Goal: Information Seeking & Learning: Learn about a topic

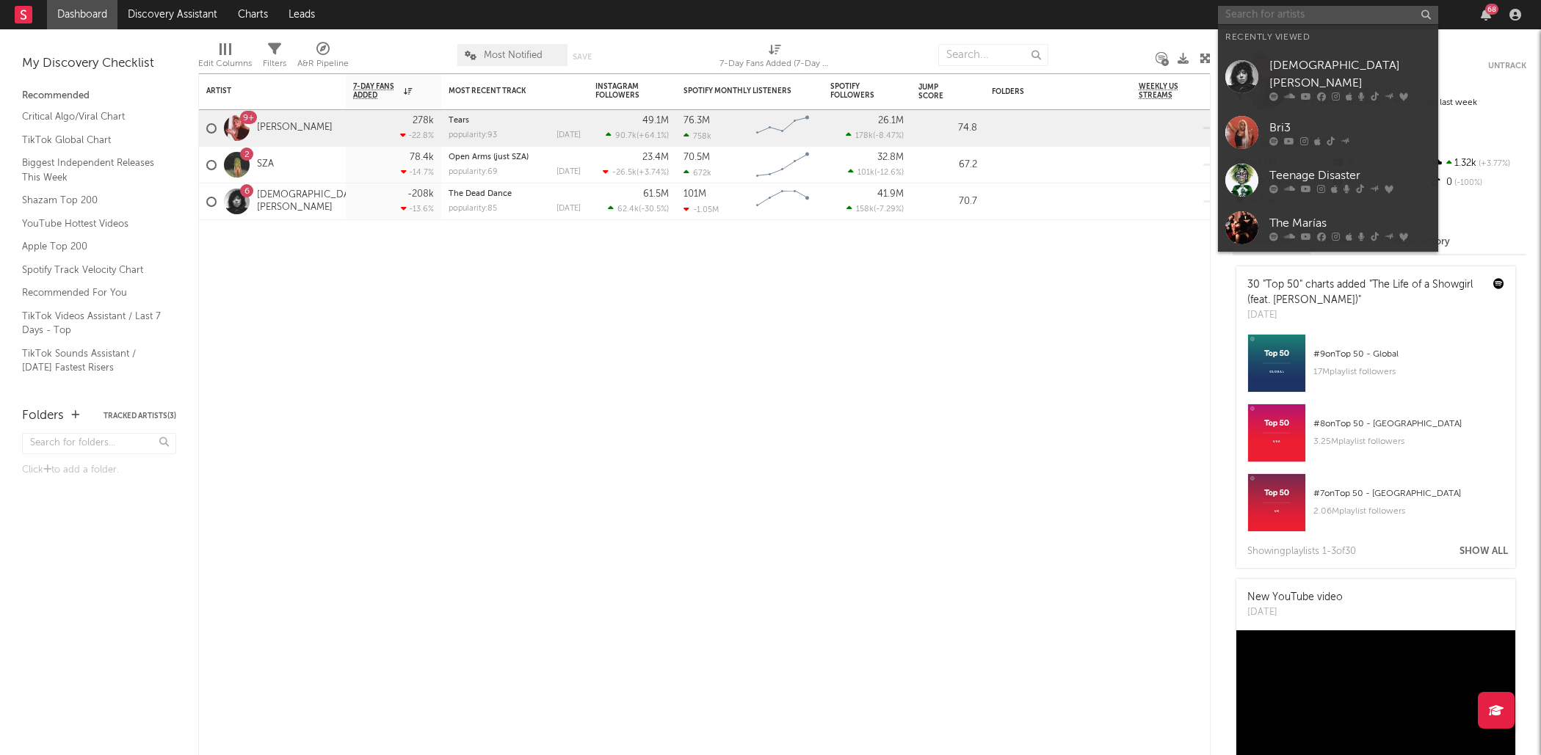
click at [1264, 7] on input "text" at bounding box center [1328, 15] width 220 height 18
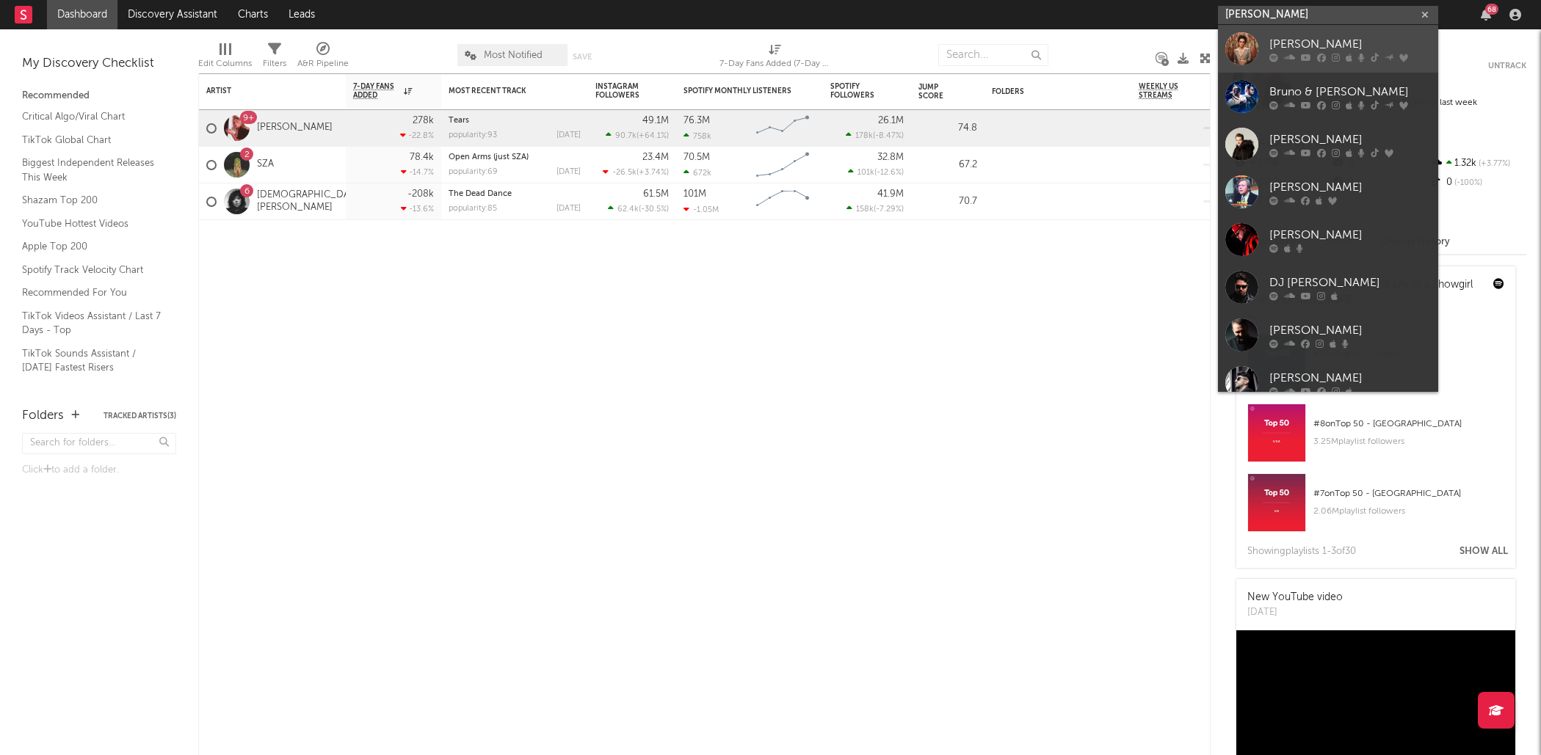
type input "[PERSON_NAME]"
click at [1227, 46] on div at bounding box center [1241, 48] width 33 height 33
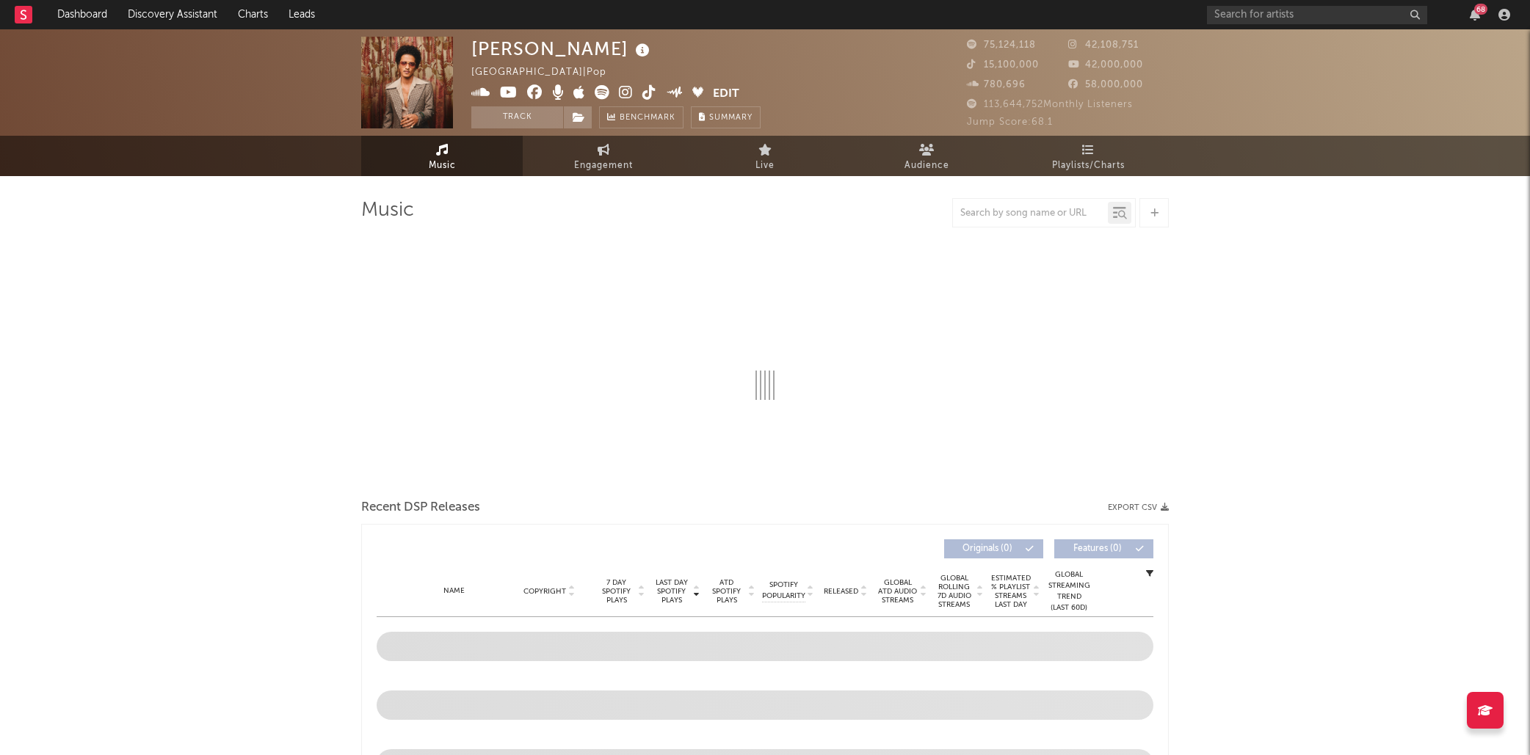
select select "6m"
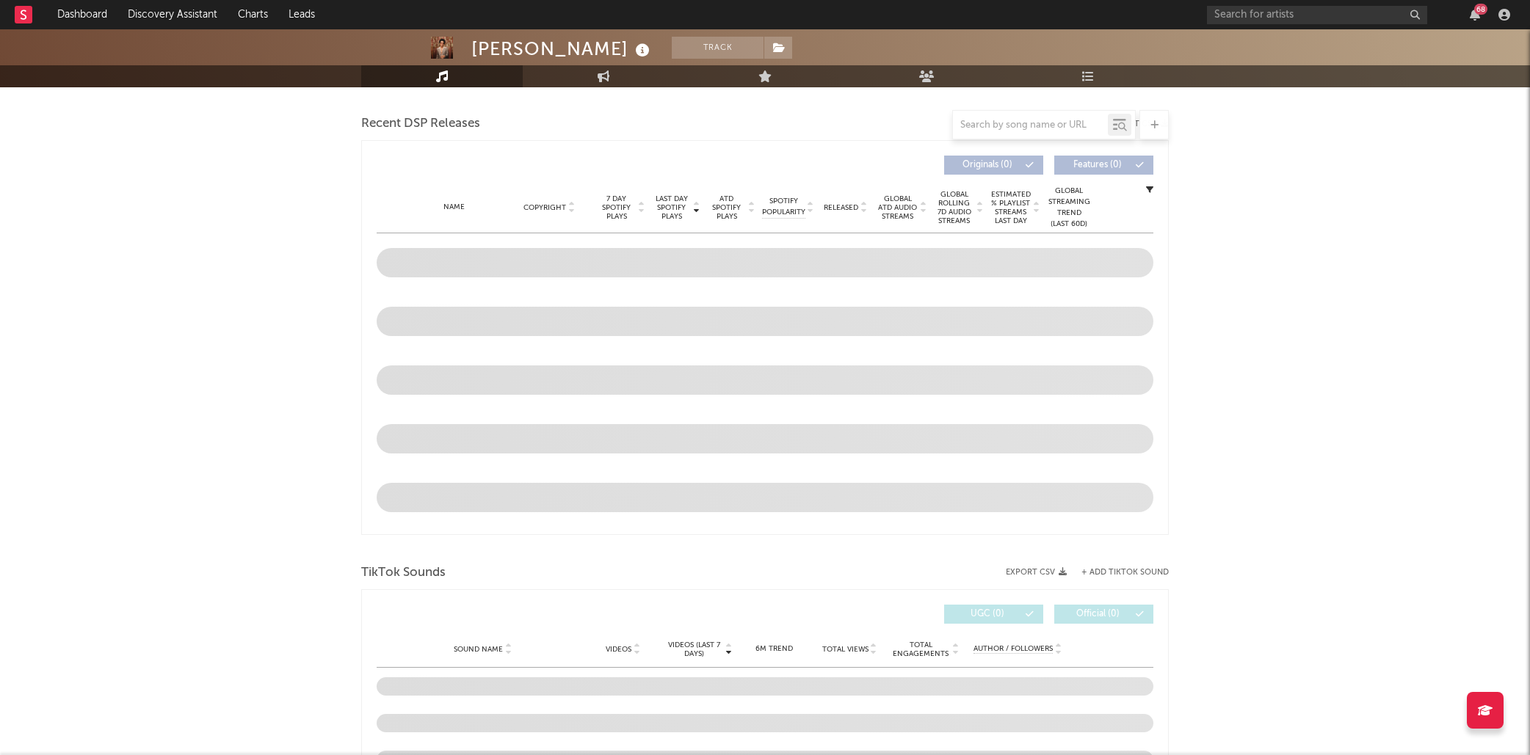
scroll to position [548, 0]
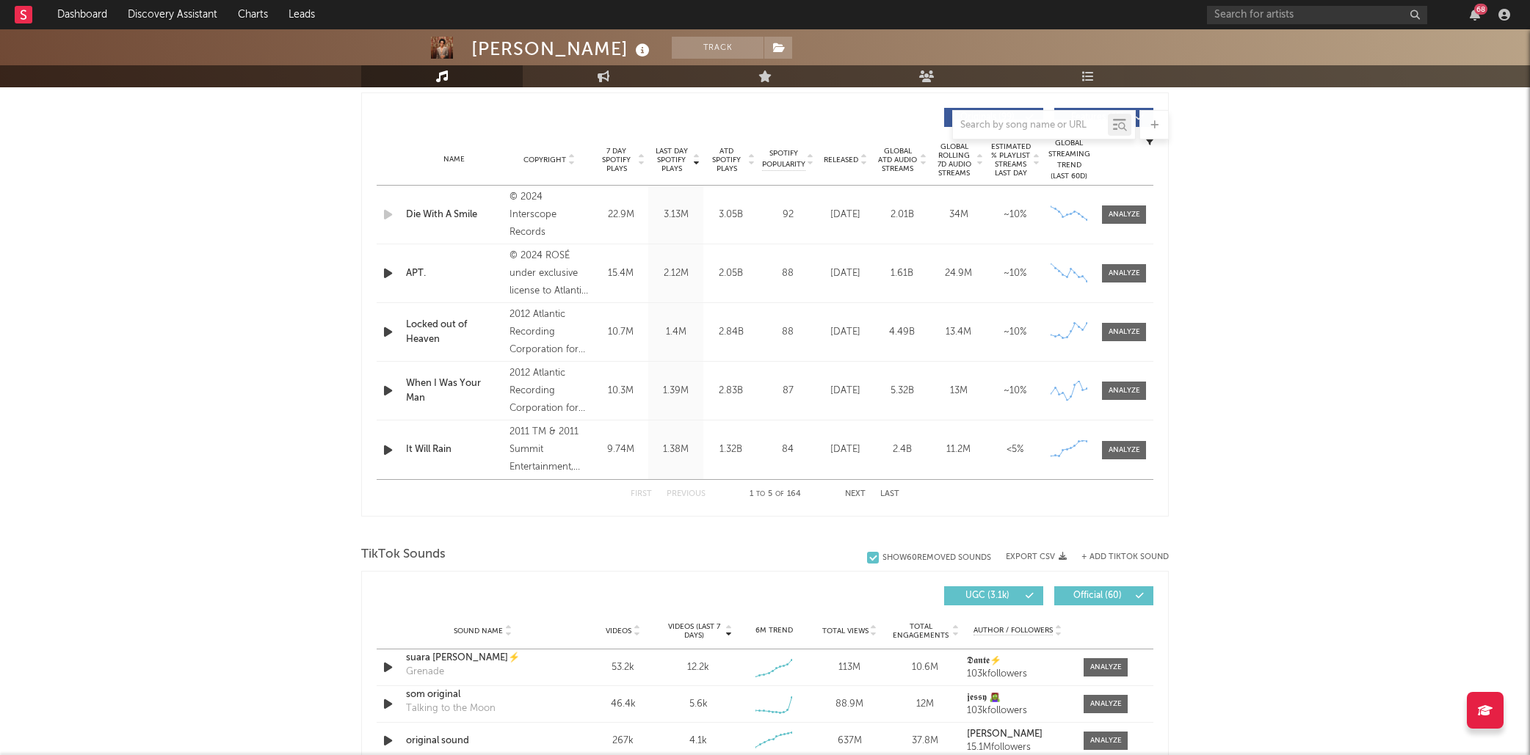
click at [1337, 236] on div "[PERSON_NAME] Track [GEOGRAPHIC_DATA] | Pop Edit Track Benchmark Summary 75,124…" at bounding box center [765, 590] width 1530 height 2217
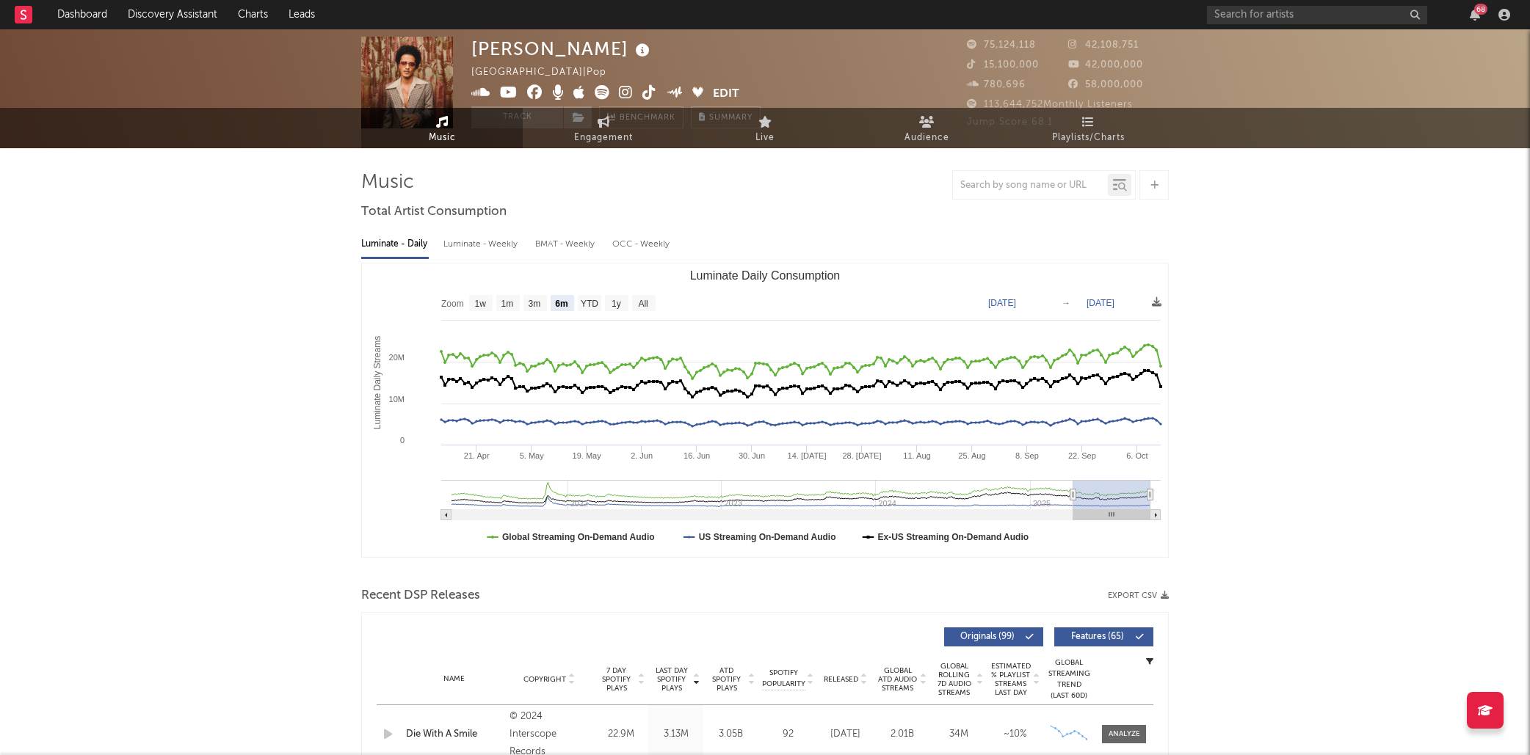
scroll to position [0, 0]
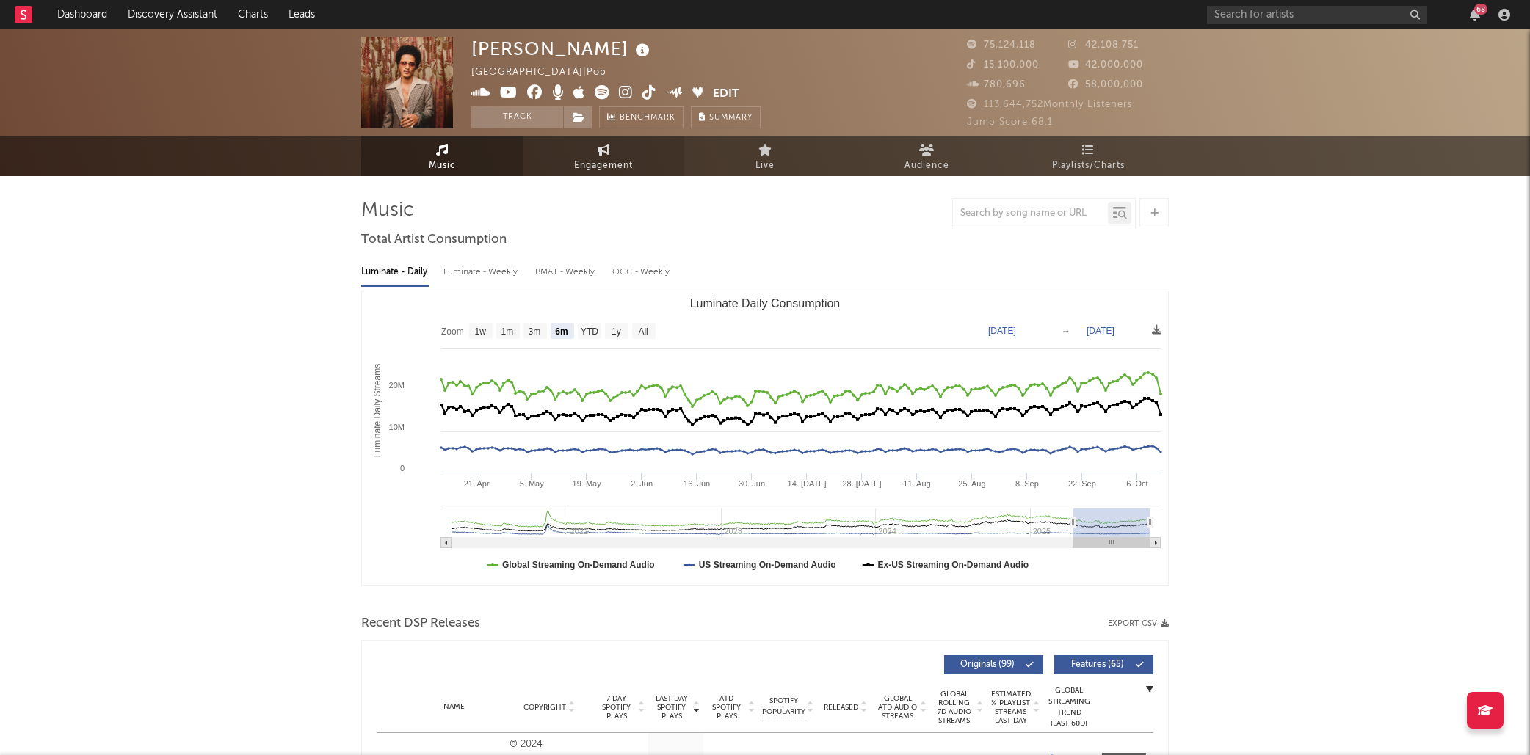
click at [597, 167] on span "Engagement" at bounding box center [603, 166] width 59 height 18
select select "1w"
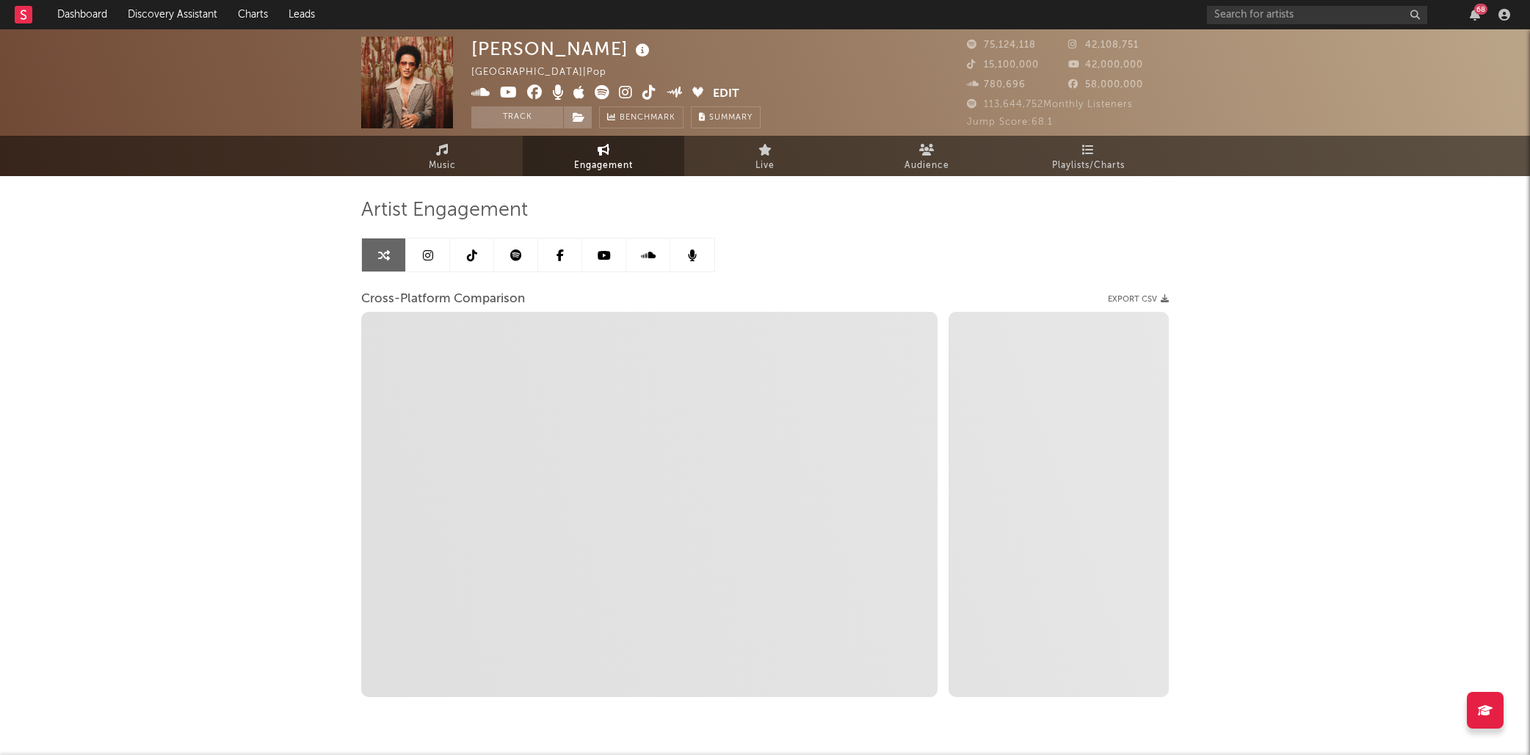
click at [283, 309] on div "[PERSON_NAME] [GEOGRAPHIC_DATA] | Pop Edit Track Benchmark Summary 75,124,118 4…" at bounding box center [765, 414] width 1530 height 771
click at [630, 115] on span "Benchmark" at bounding box center [648, 118] width 56 height 18
select select "1m"
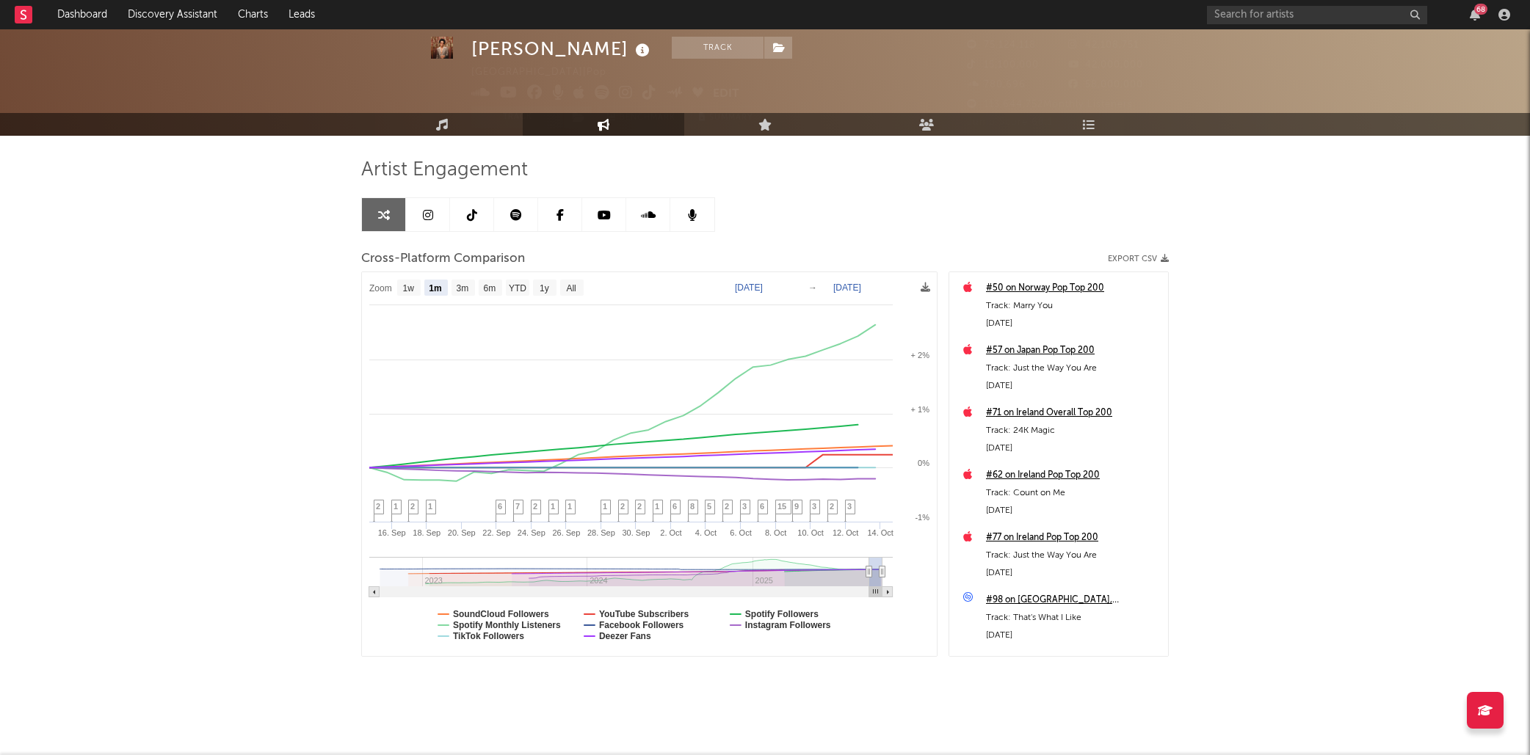
scroll to position [45, 0]
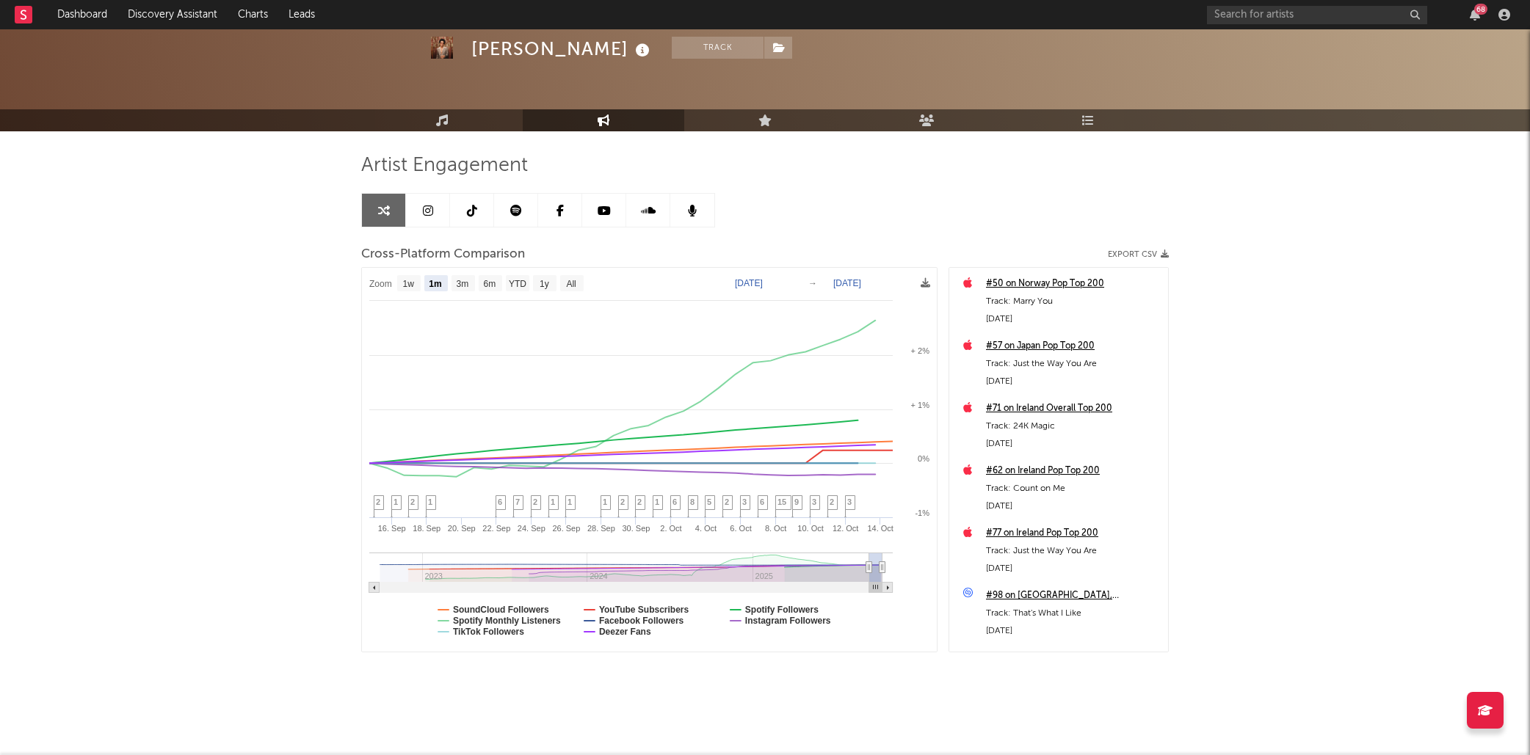
click at [415, 206] on link at bounding box center [428, 210] width 44 height 33
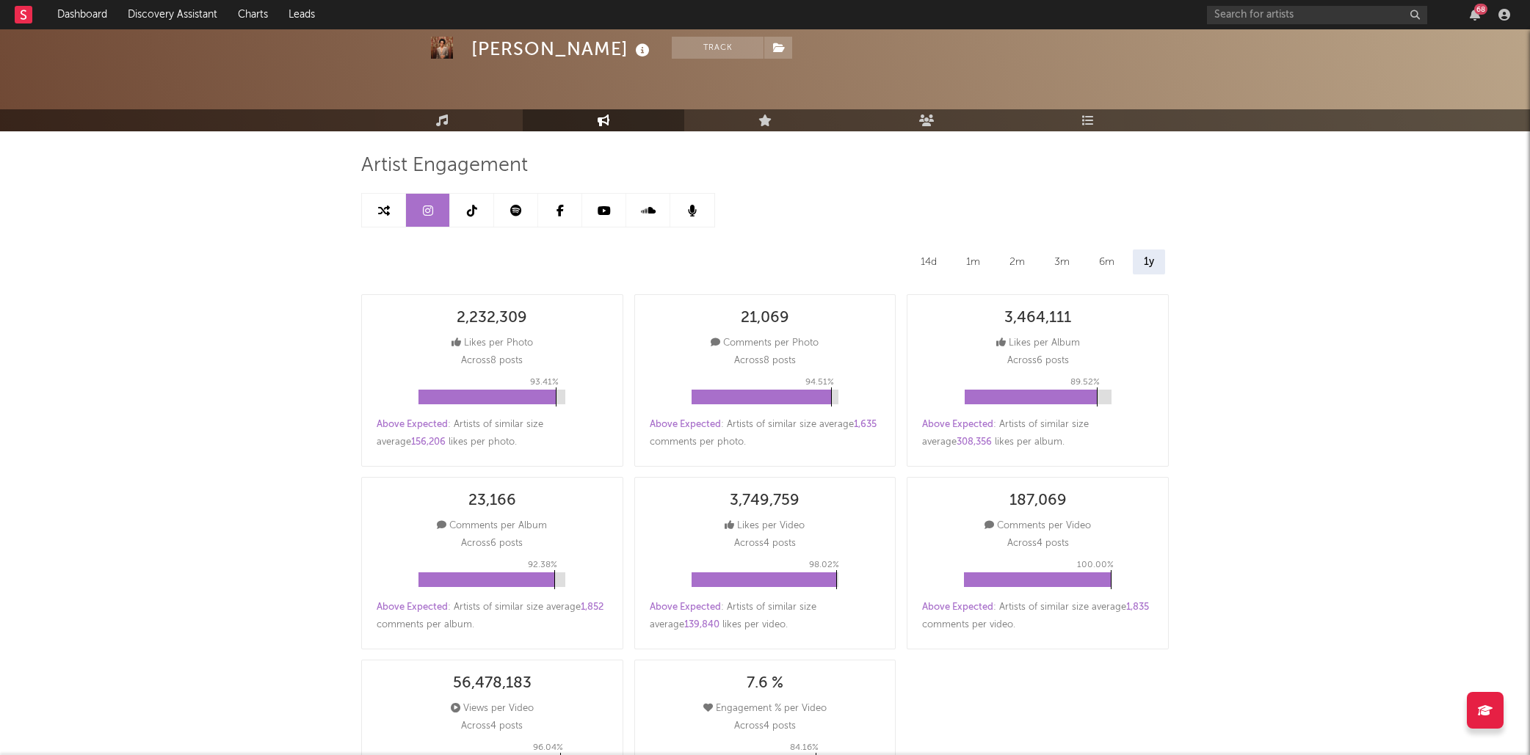
select select "6m"
click at [483, 216] on link at bounding box center [472, 210] width 44 height 33
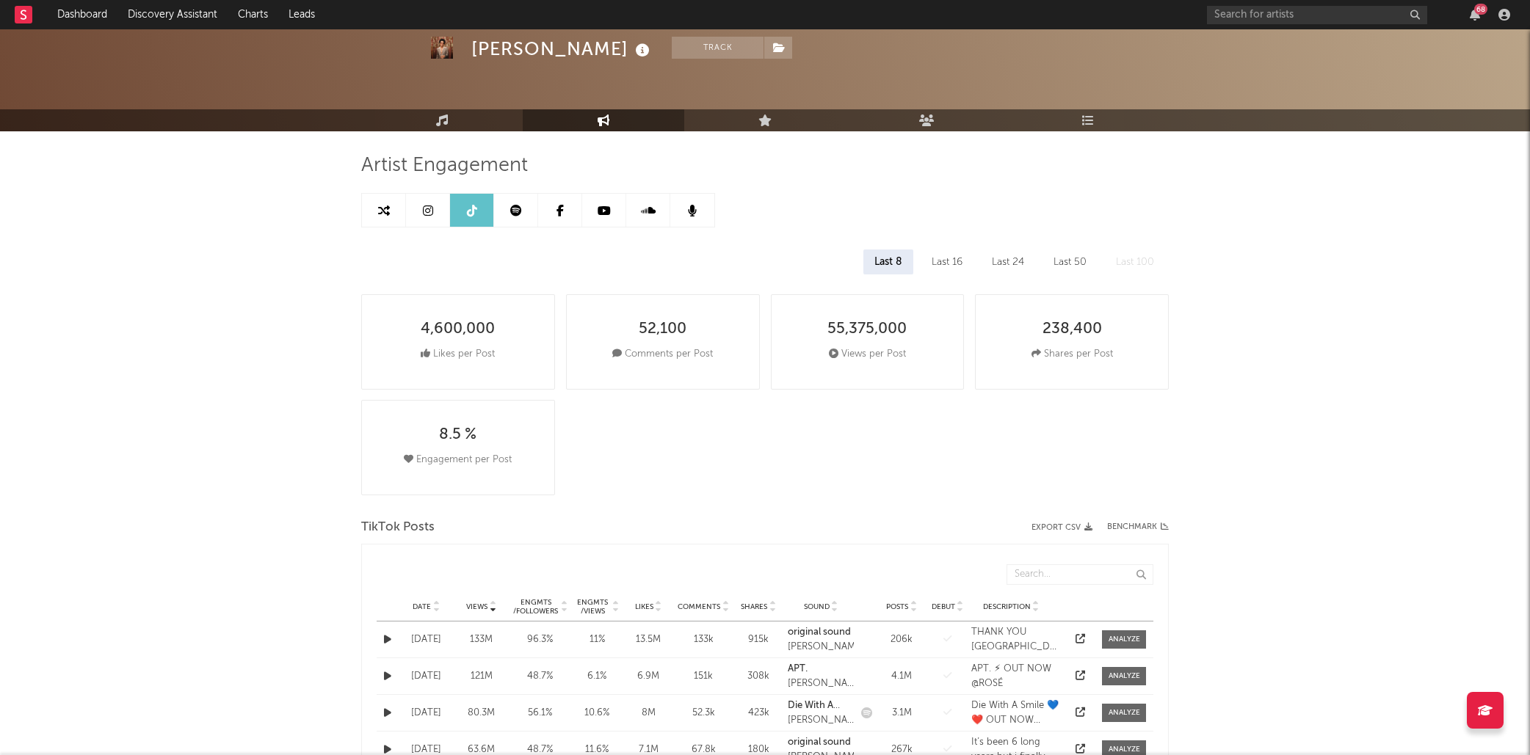
select select "6m"
click at [507, 217] on link at bounding box center [516, 210] width 44 height 33
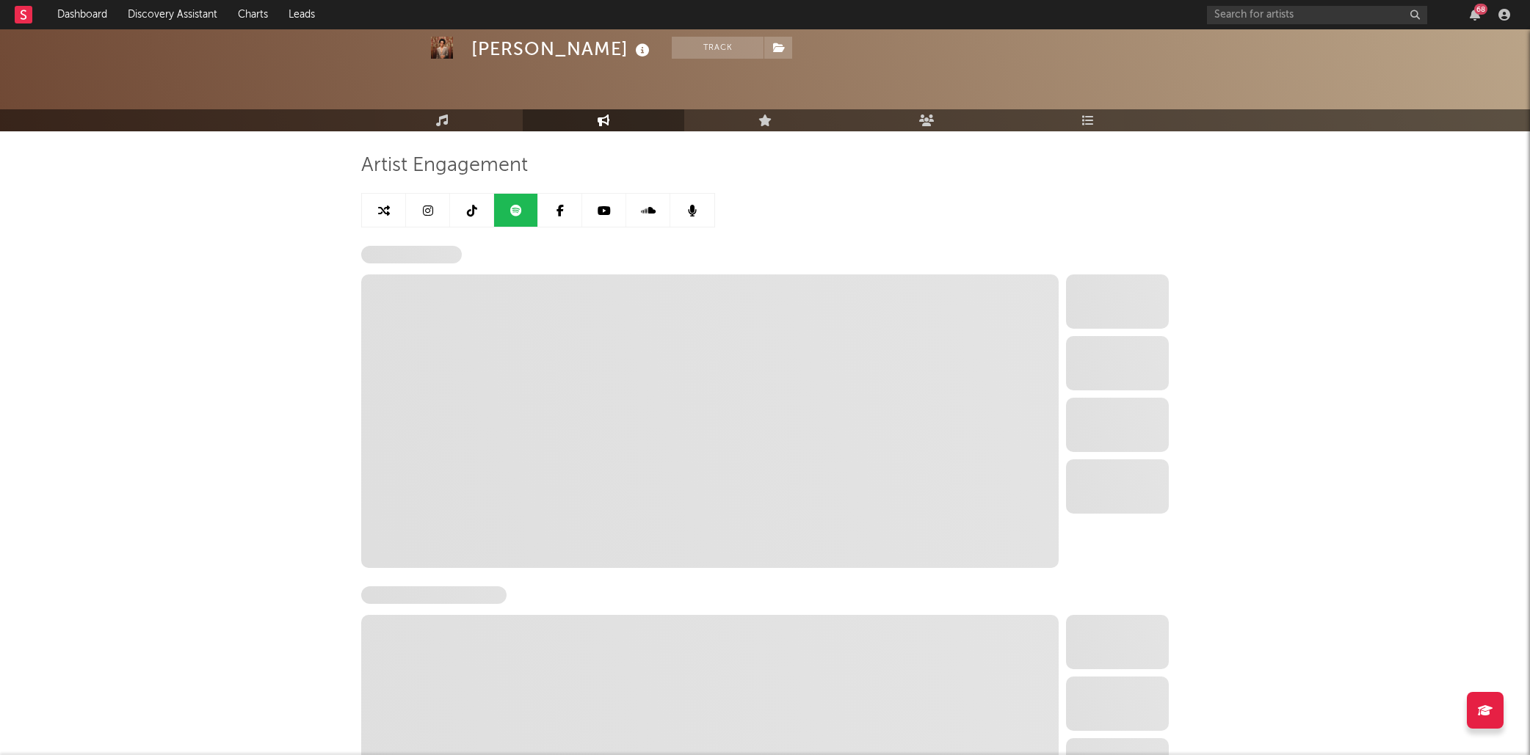
select select "6m"
select select "1w"
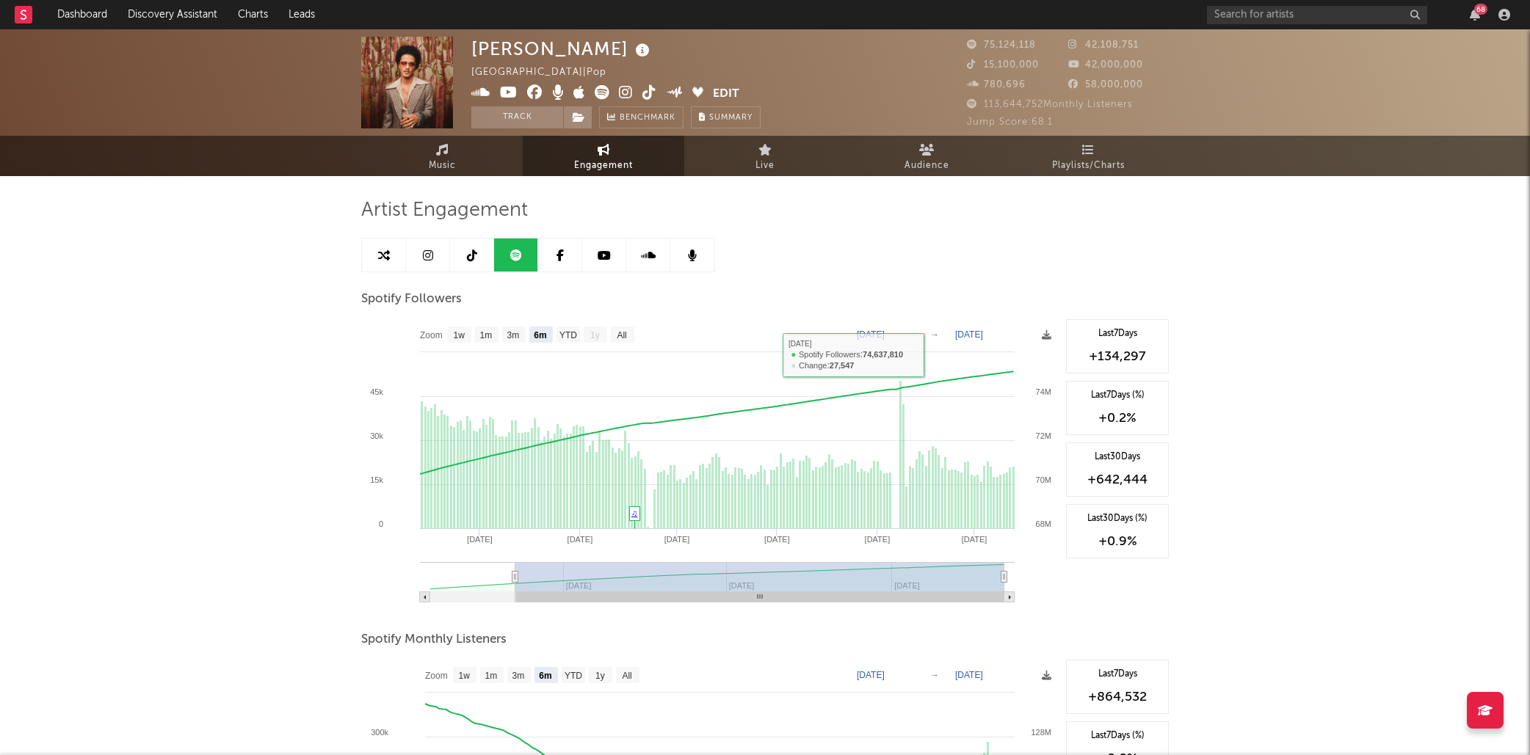
click at [560, 258] on icon at bounding box center [559, 256] width 7 height 12
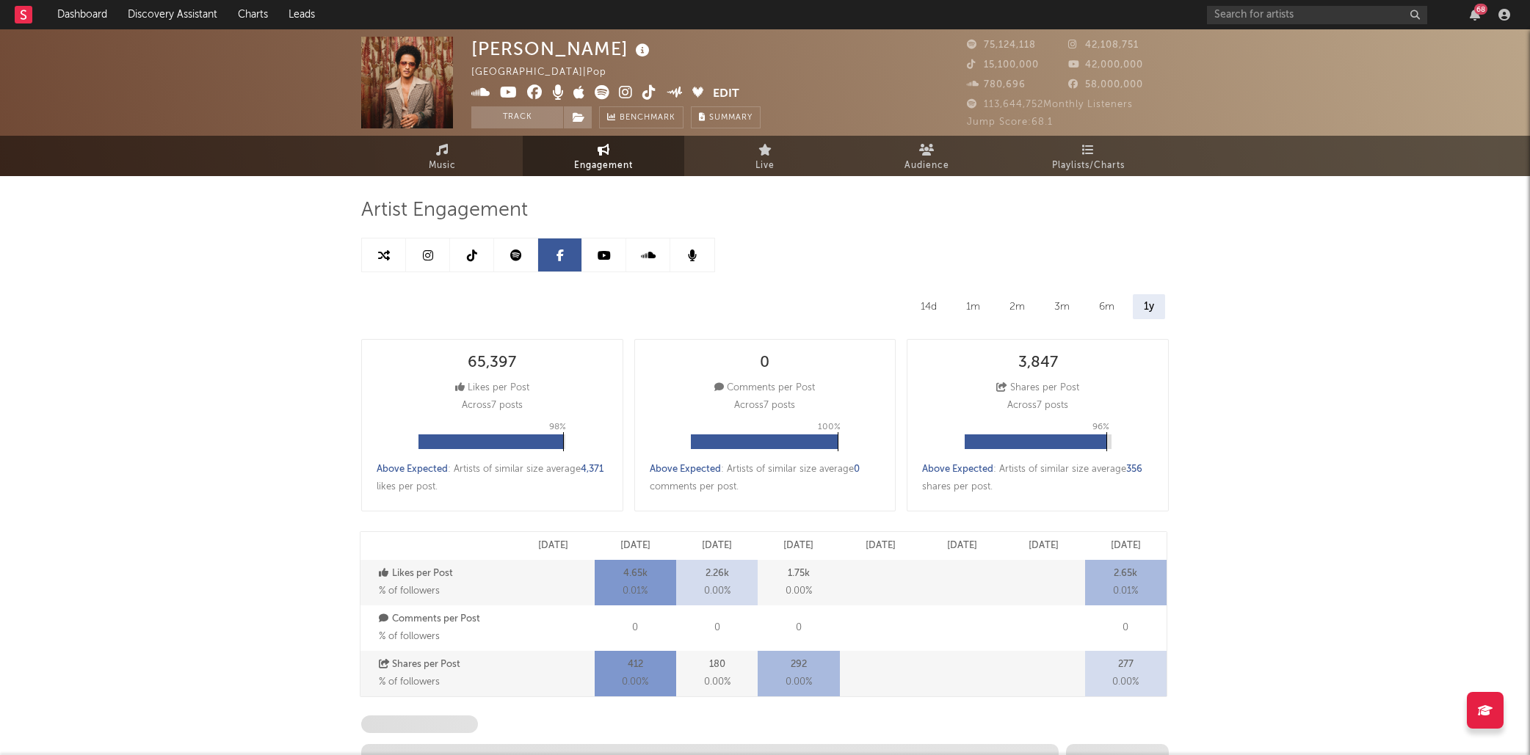
click at [920, 248] on div "Artist Engagement 14d 1m 2m 3m 6m 1y 65,397 Likes per Post Across 7 posts 98 % …" at bounding box center [764, 618] width 807 height 840
select select "6m"
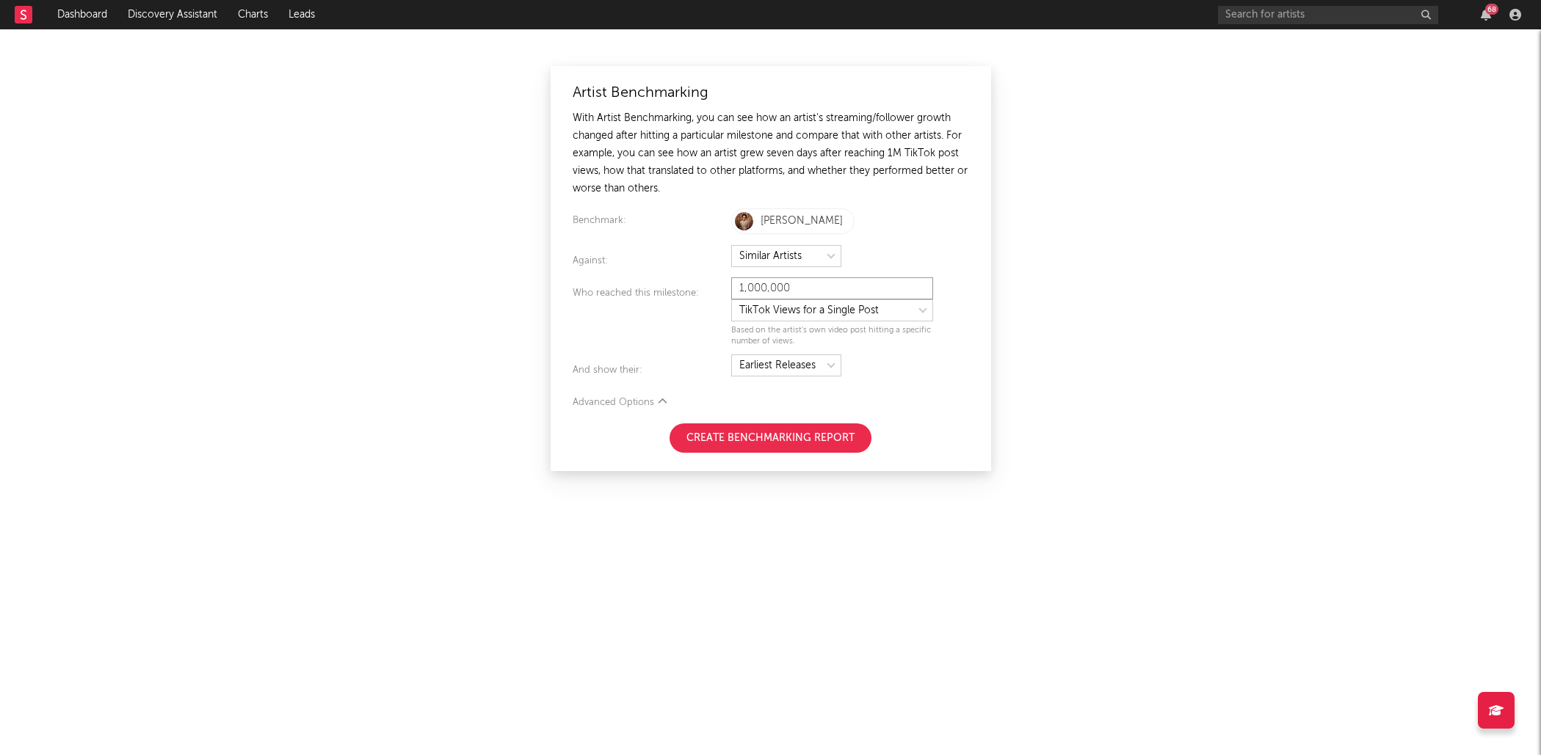
click at [825, 288] on input "1,000,000" at bounding box center [832, 288] width 202 height 22
click at [856, 313] on select at bounding box center [832, 310] width 202 height 22
click at [731, 299] on select at bounding box center [832, 310] width 202 height 22
select select "tiktok_self_promo"
type input "25,000"
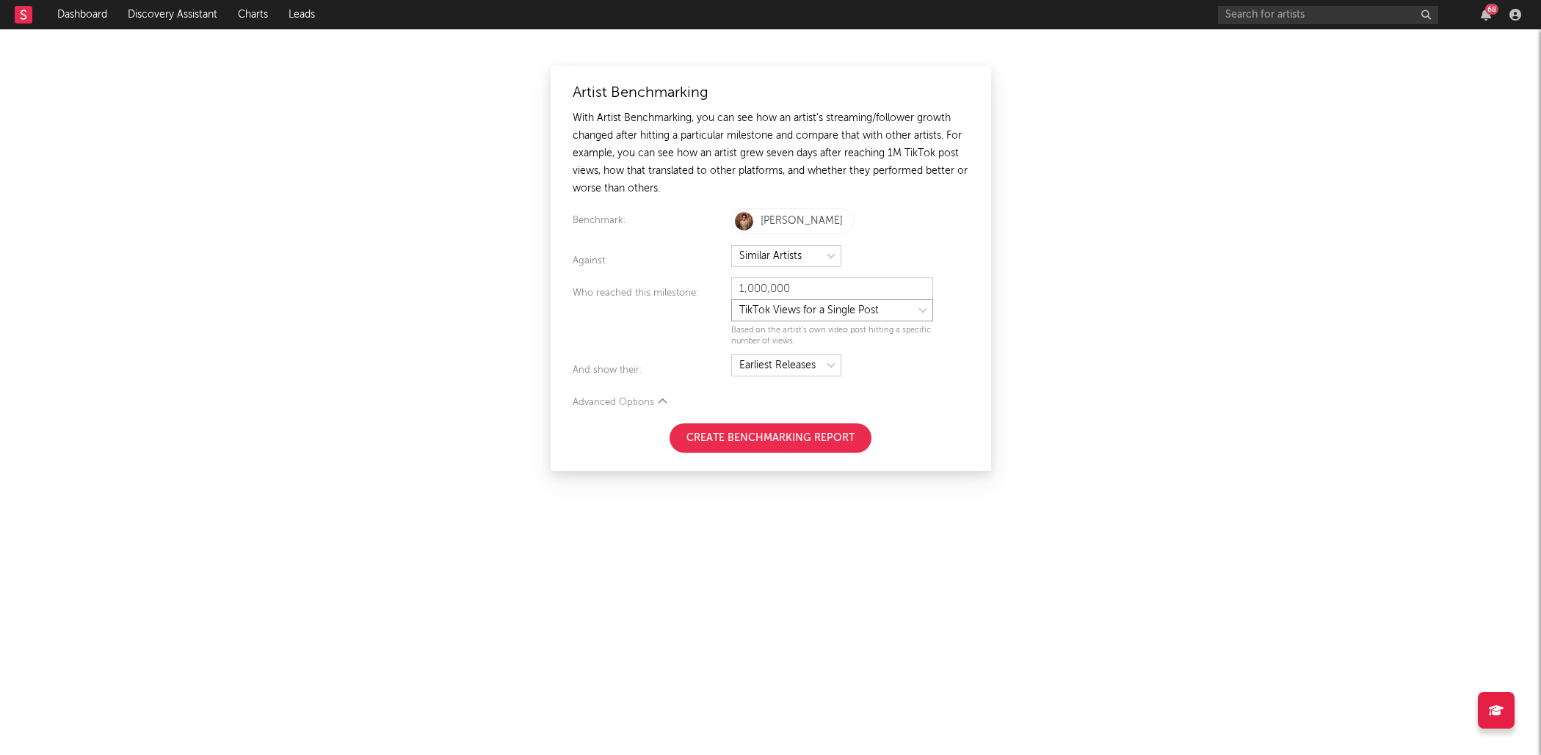
select select "nielsen_global_audio_stream"
drag, startPoint x: 793, startPoint y: 284, endPoint x: 744, endPoint y: 290, distance: 48.8
click at [793, 284] on input "25,000" at bounding box center [832, 288] width 202 height 22
drag, startPoint x: 751, startPoint y: 286, endPoint x: 694, endPoint y: 283, distance: 56.6
click at [697, 283] on div "Who reached this milestone: 25,000 Based on any of their tracks hitting a speci…" at bounding box center [771, 312] width 396 height 70
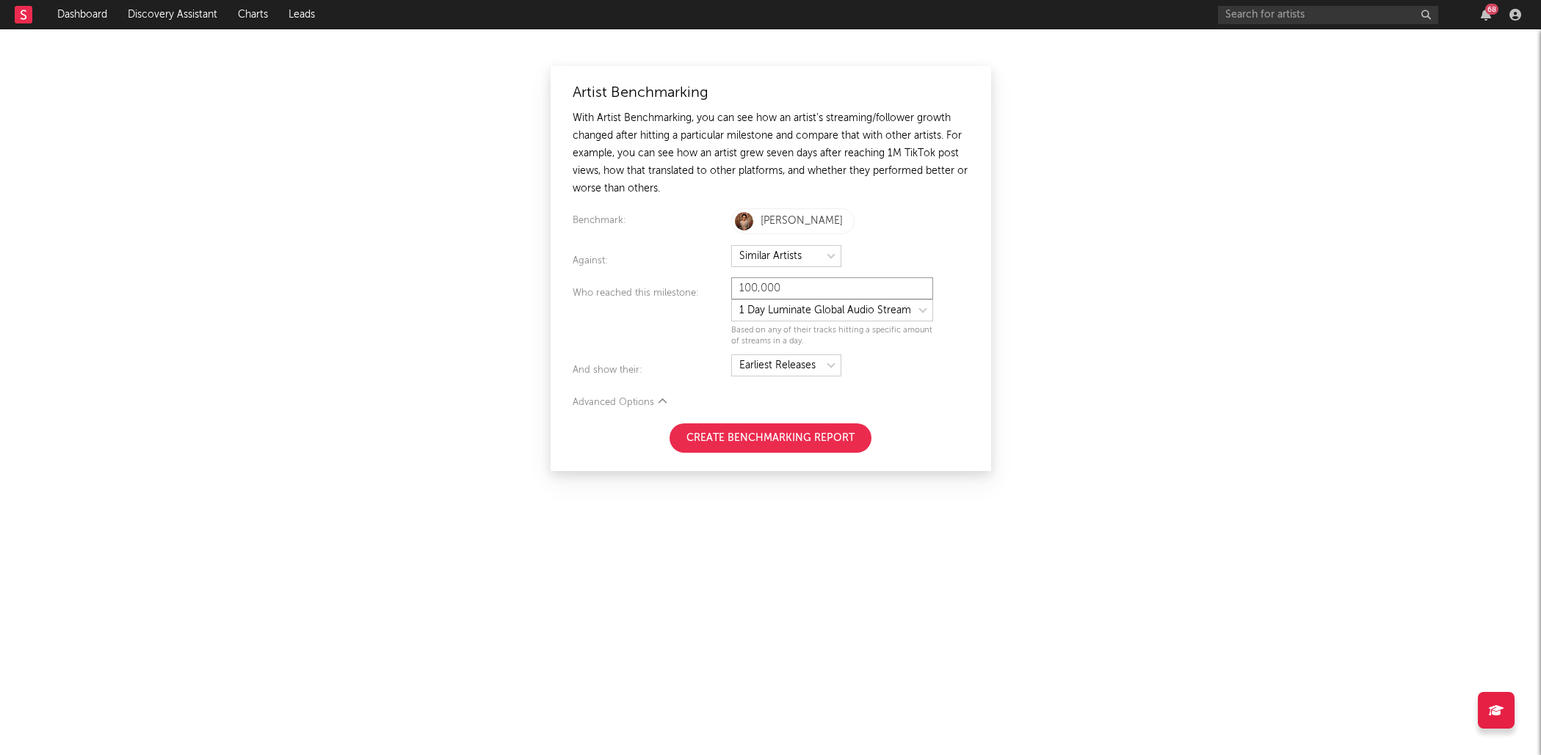
type input "100,000"
click at [789, 359] on select at bounding box center [786, 366] width 110 height 22
select select "topReleases"
click at [731, 355] on select at bounding box center [786, 366] width 110 height 22
click at [579, 407] on div "Advanced Options" at bounding box center [771, 403] width 396 height 18
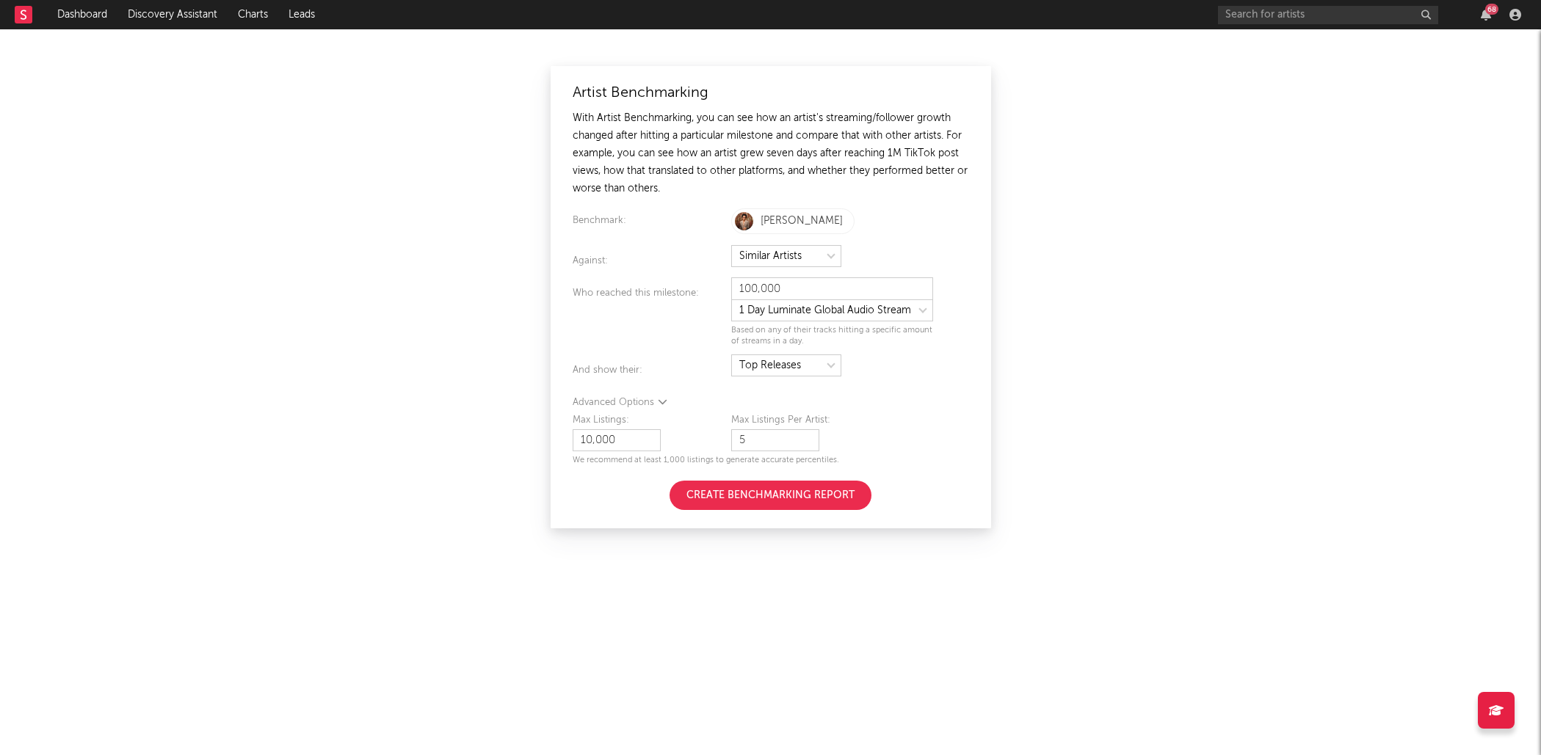
click at [596, 396] on div "Advanced Options" at bounding box center [771, 403] width 396 height 18
